Goal: Navigation & Orientation: Find specific page/section

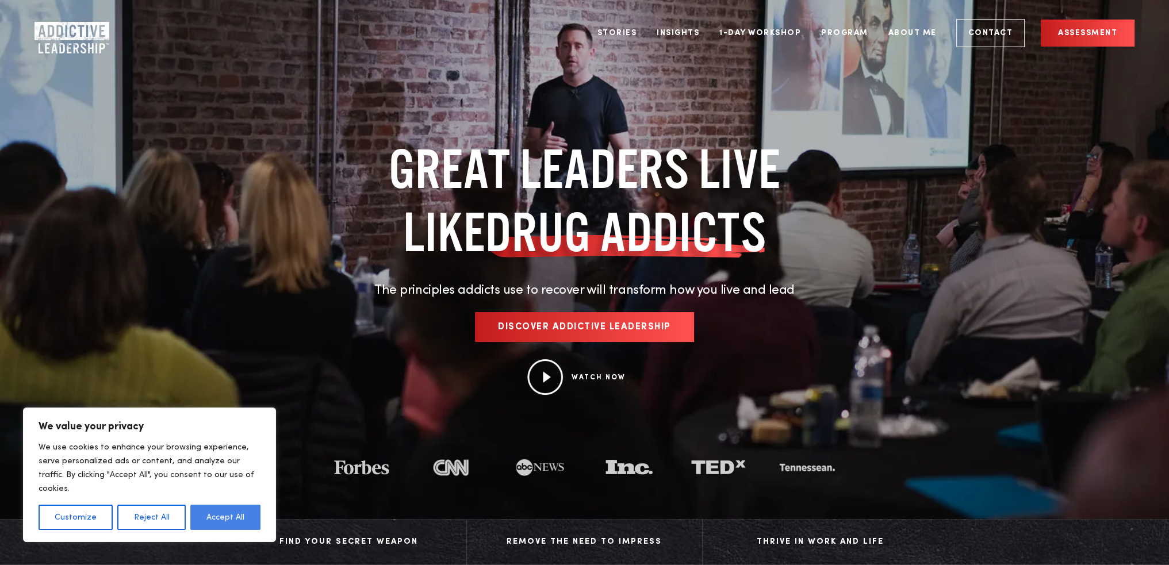
click at [225, 517] on button "Accept All" at bounding box center [225, 517] width 70 height 25
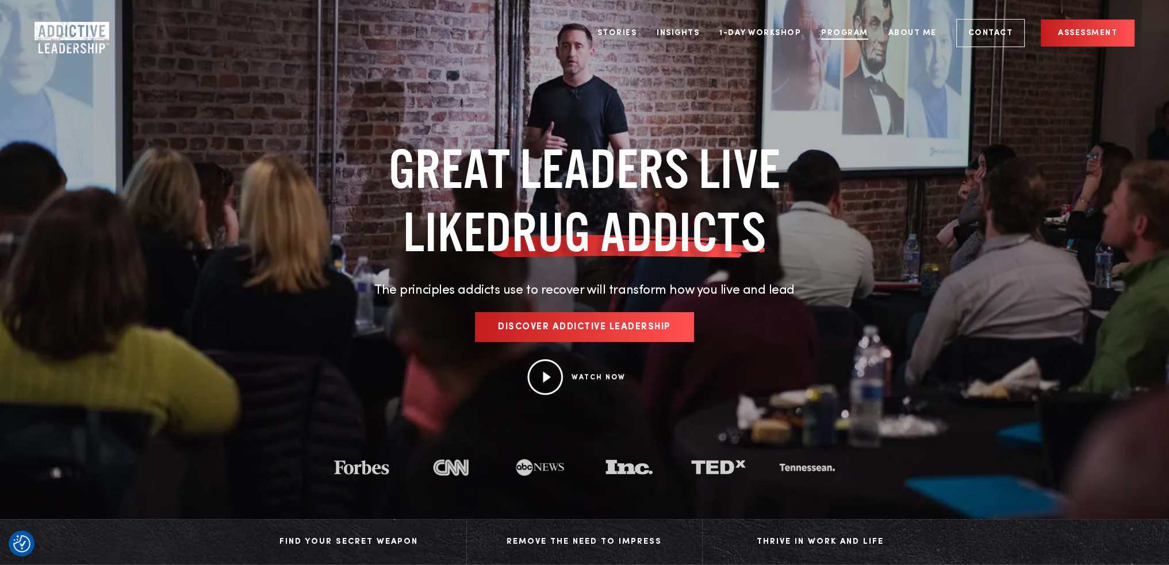
click at [843, 30] on link "Program" at bounding box center [844, 32] width 64 height 43
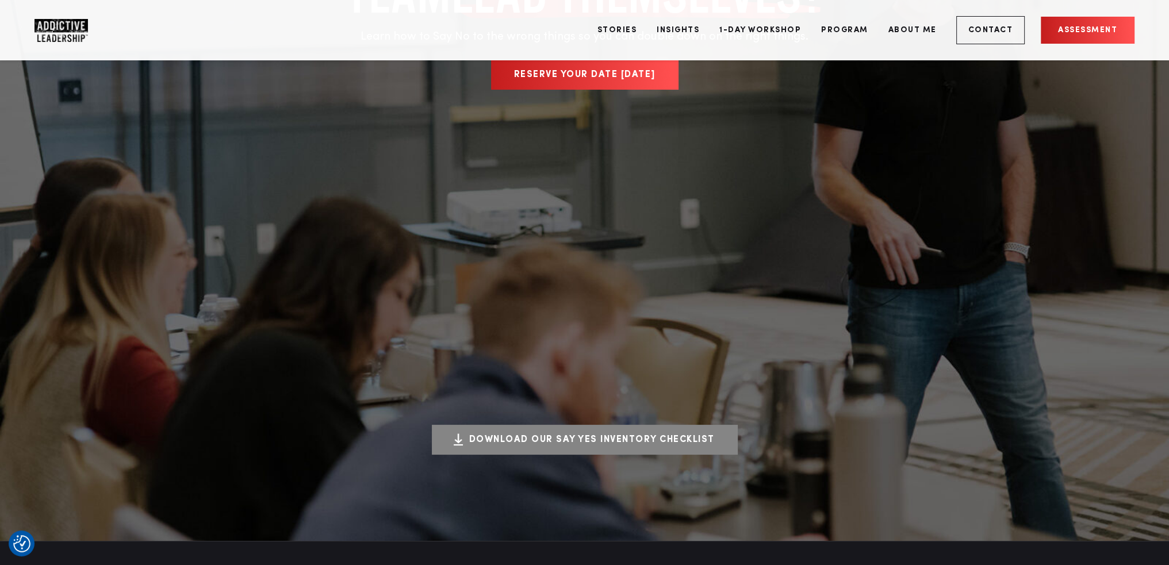
scroll to position [57, 0]
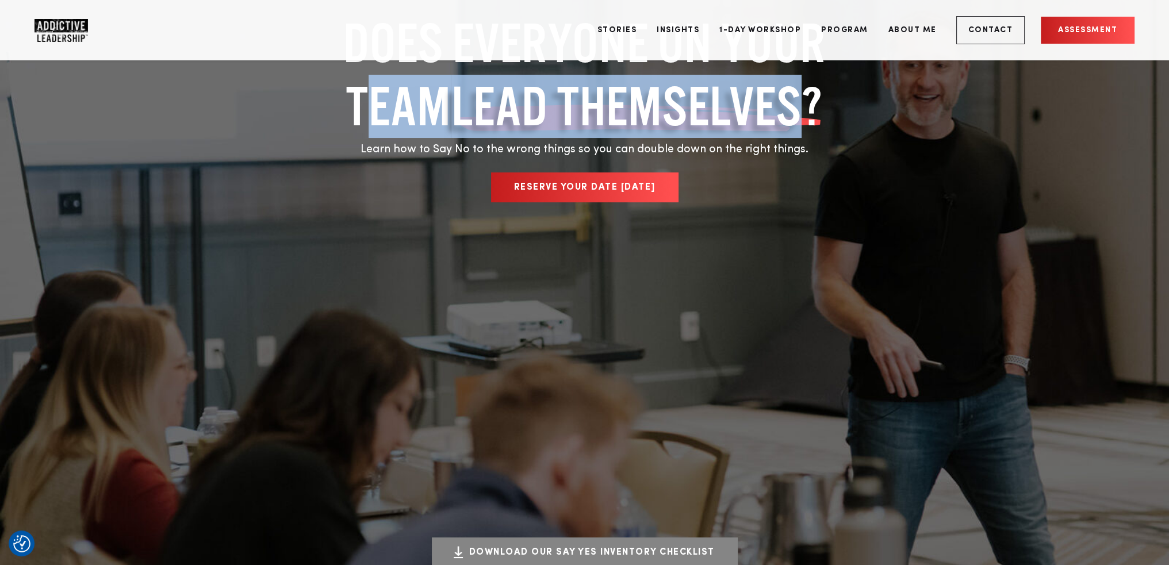
drag, startPoint x: 340, startPoint y: 100, endPoint x: 807, endPoint y: 96, distance: 467.3
click at [807, 96] on h1 "Does everyone on your team lead themselves?" at bounding box center [584, 74] width 535 height 126
click at [924, 26] on link "About Me" at bounding box center [912, 30] width 66 height 43
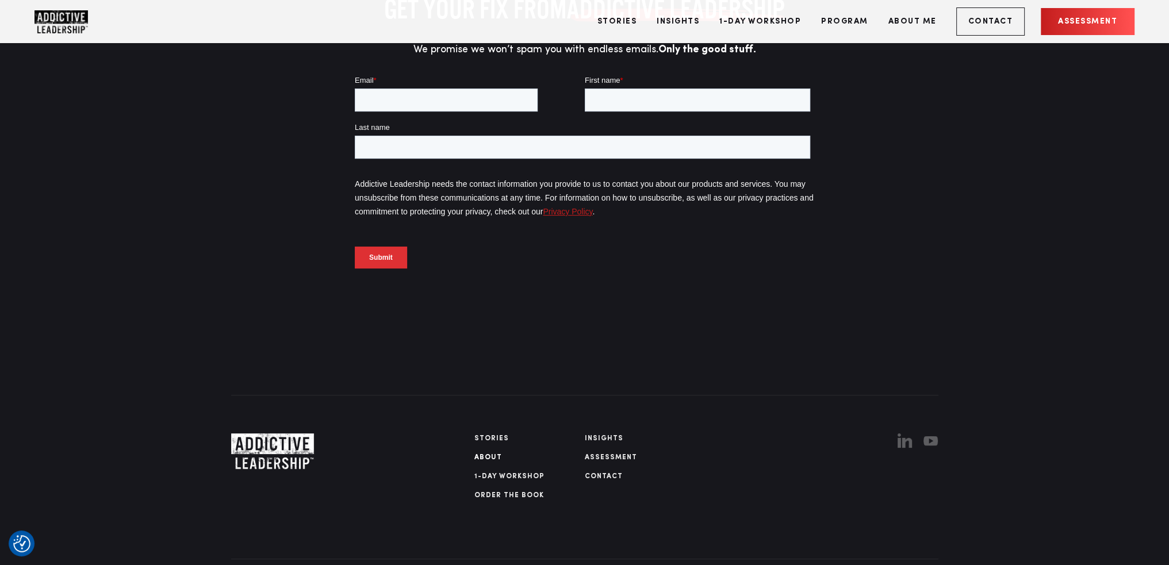
scroll to position [6168, 0]
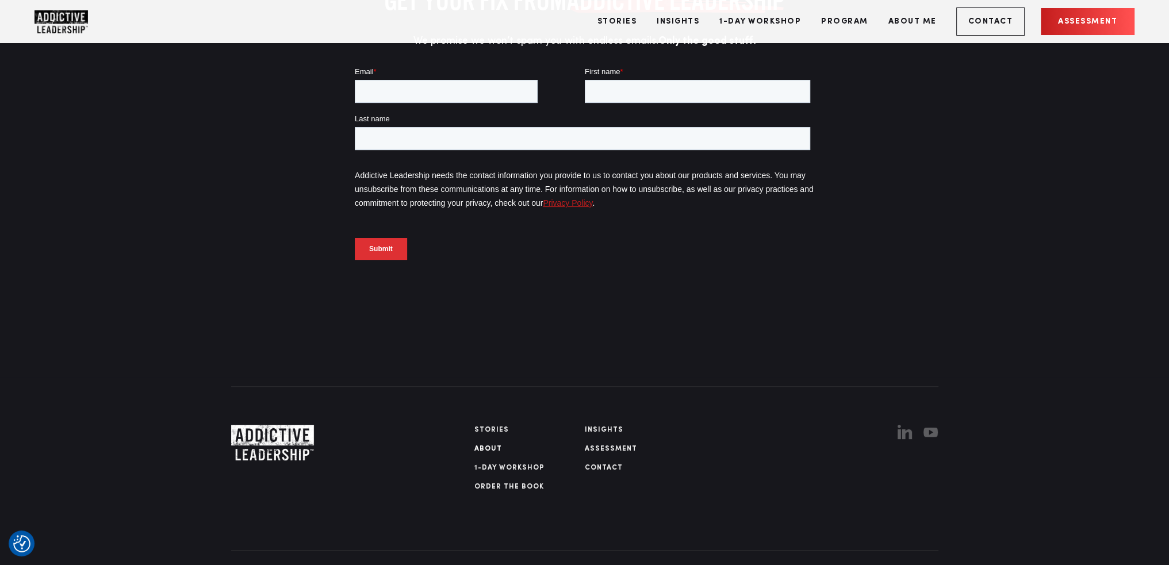
click at [909, 425] on img "Linkedin" at bounding box center [904, 432] width 14 height 14
click at [54, 13] on img "Company Logo" at bounding box center [60, 21] width 53 height 23
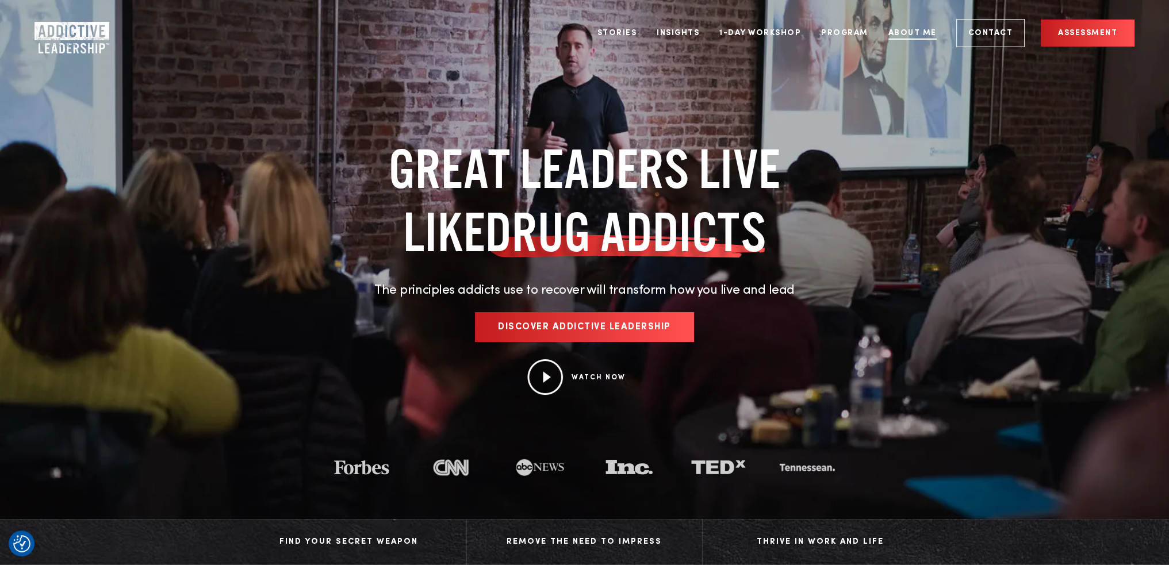
click at [927, 35] on link "About Me" at bounding box center [912, 32] width 66 height 43
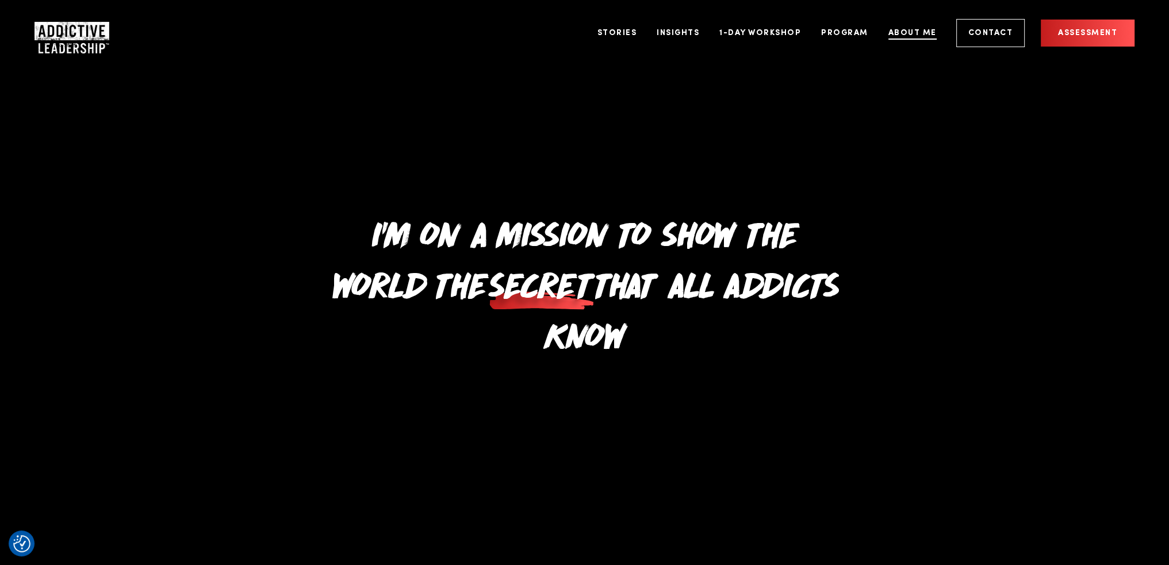
click at [933, 33] on link "About Me" at bounding box center [912, 32] width 66 height 43
click at [854, 31] on link "Program" at bounding box center [844, 32] width 64 height 43
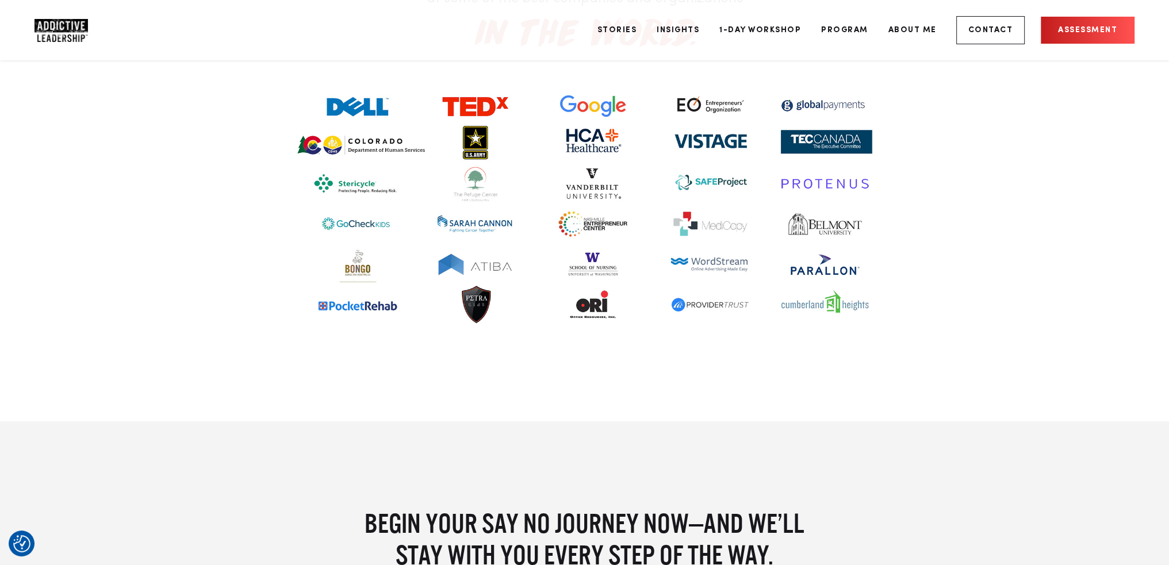
scroll to position [4426, 0]
